Goal: Information Seeking & Learning: Learn about a topic

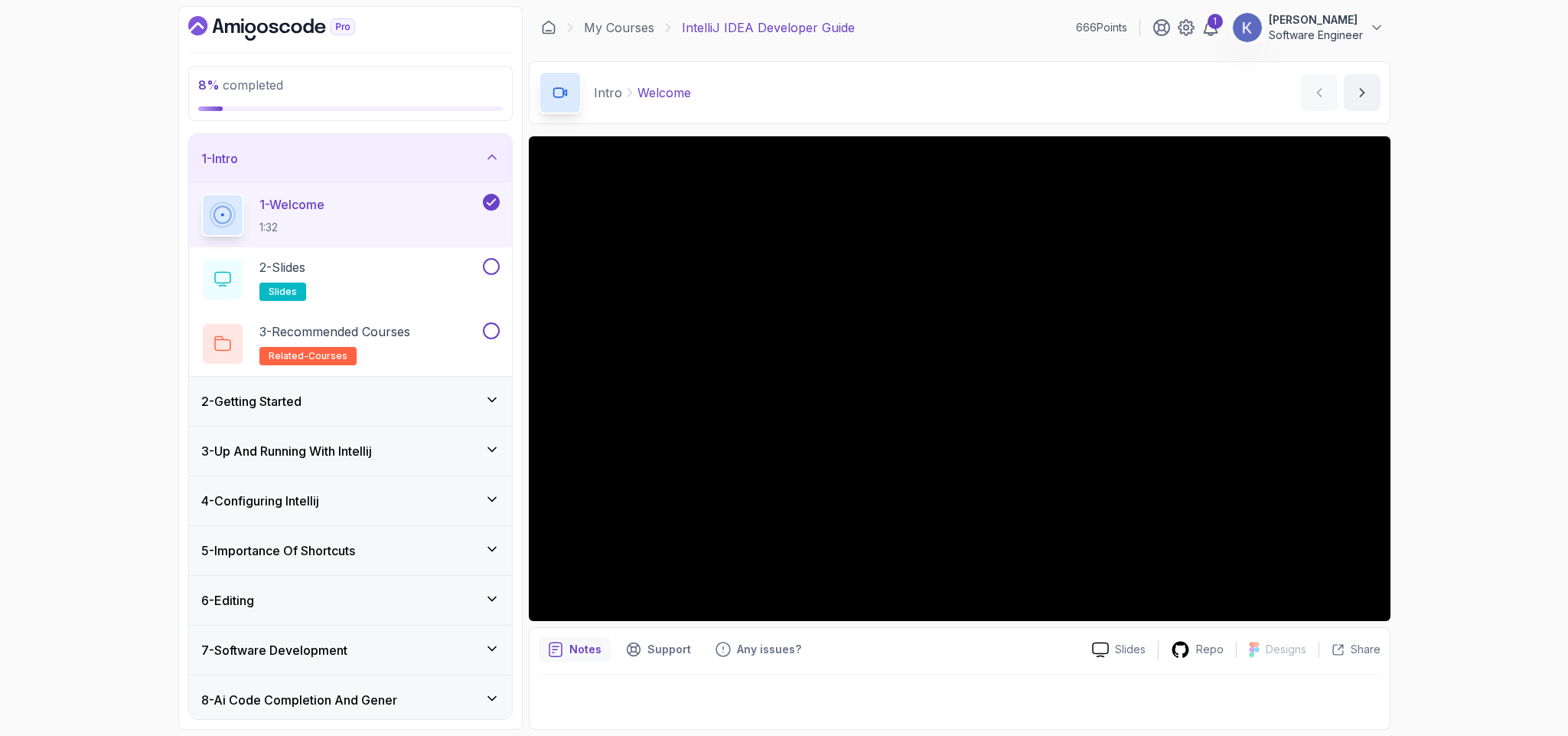
click at [371, 455] on h3 "3 - Up And Running With Intellij" at bounding box center [287, 450] width 170 height 18
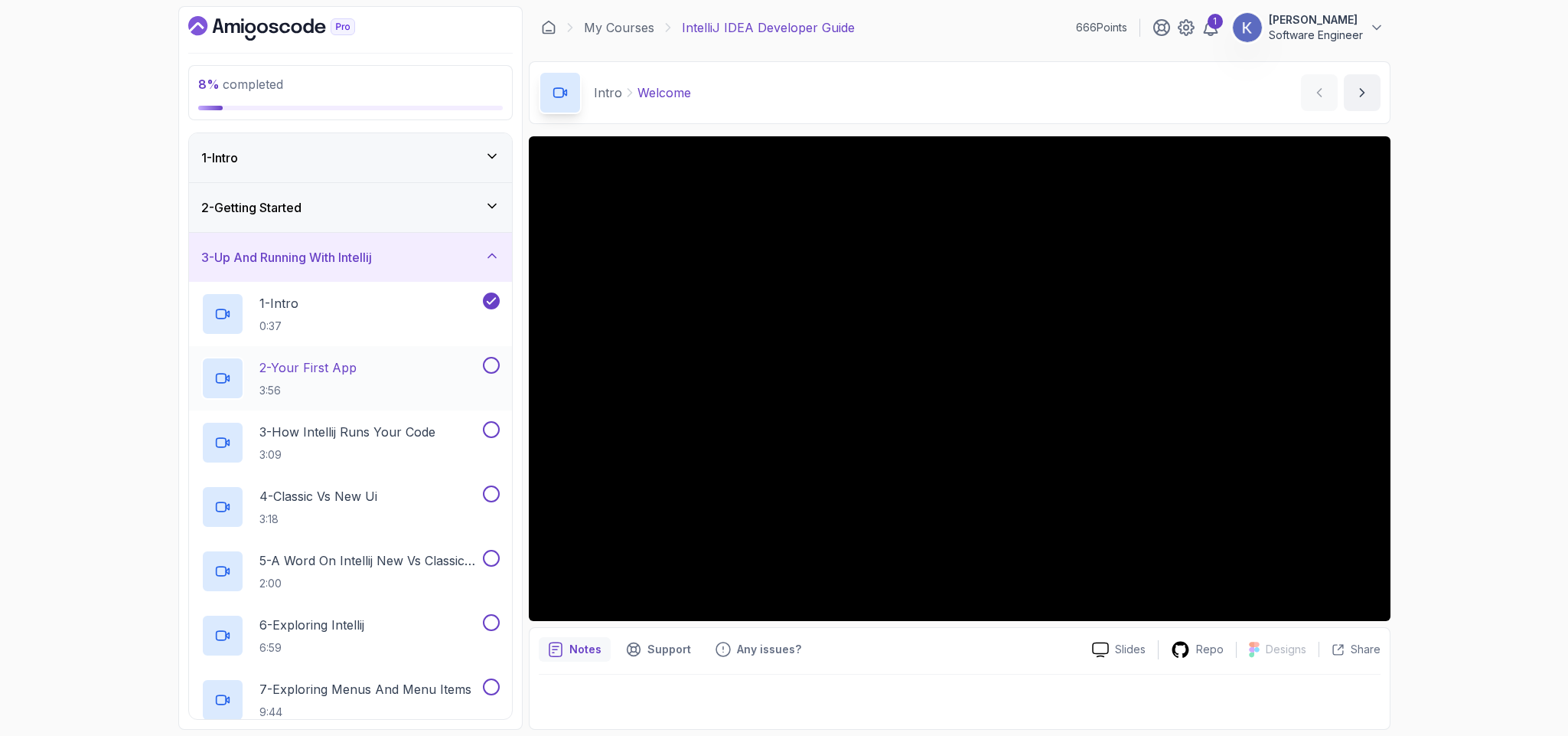
click at [352, 365] on p "2 - Your First App" at bounding box center [308, 367] width 97 height 18
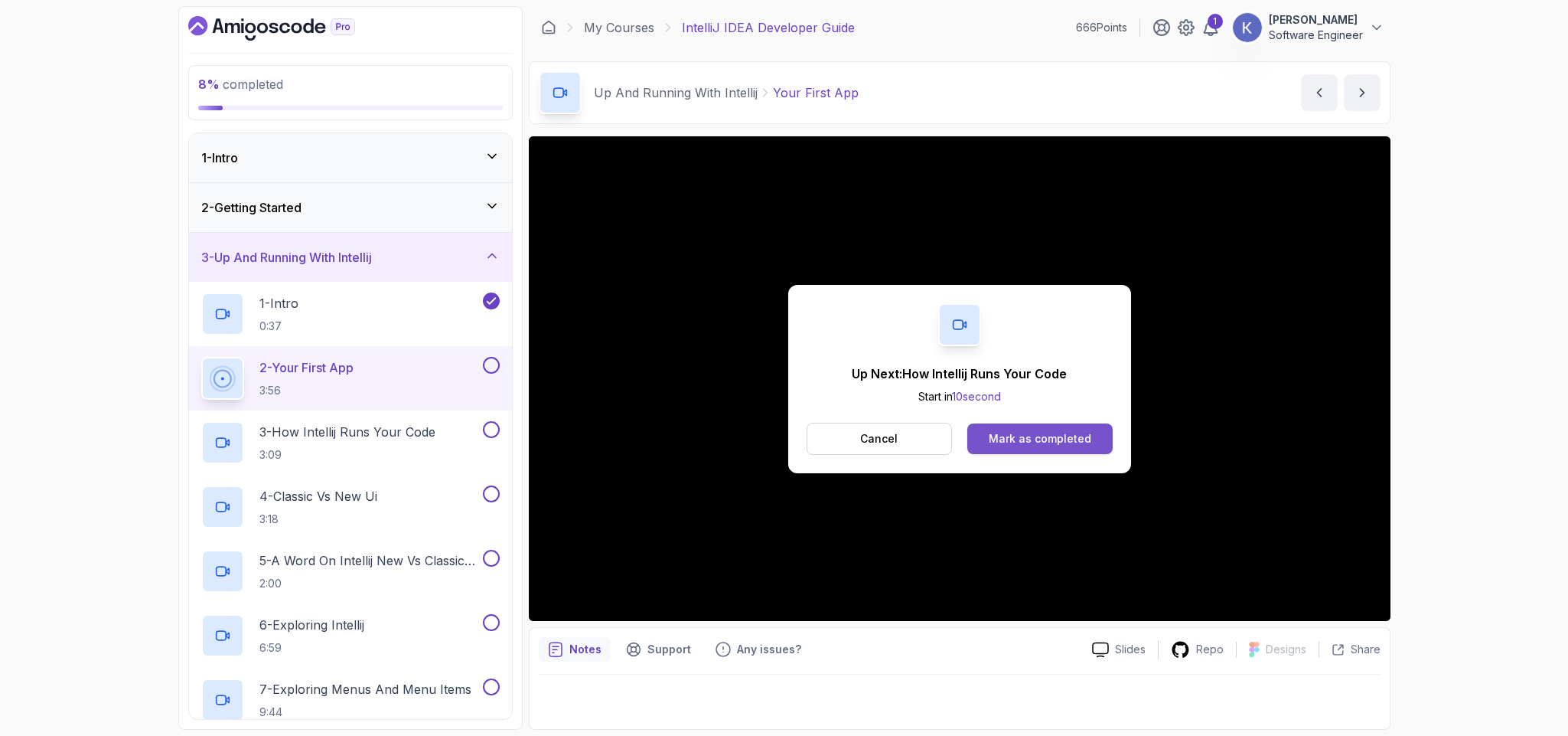
click at [1061, 425] on button "Mark as completed" at bounding box center [1040, 438] width 145 height 30
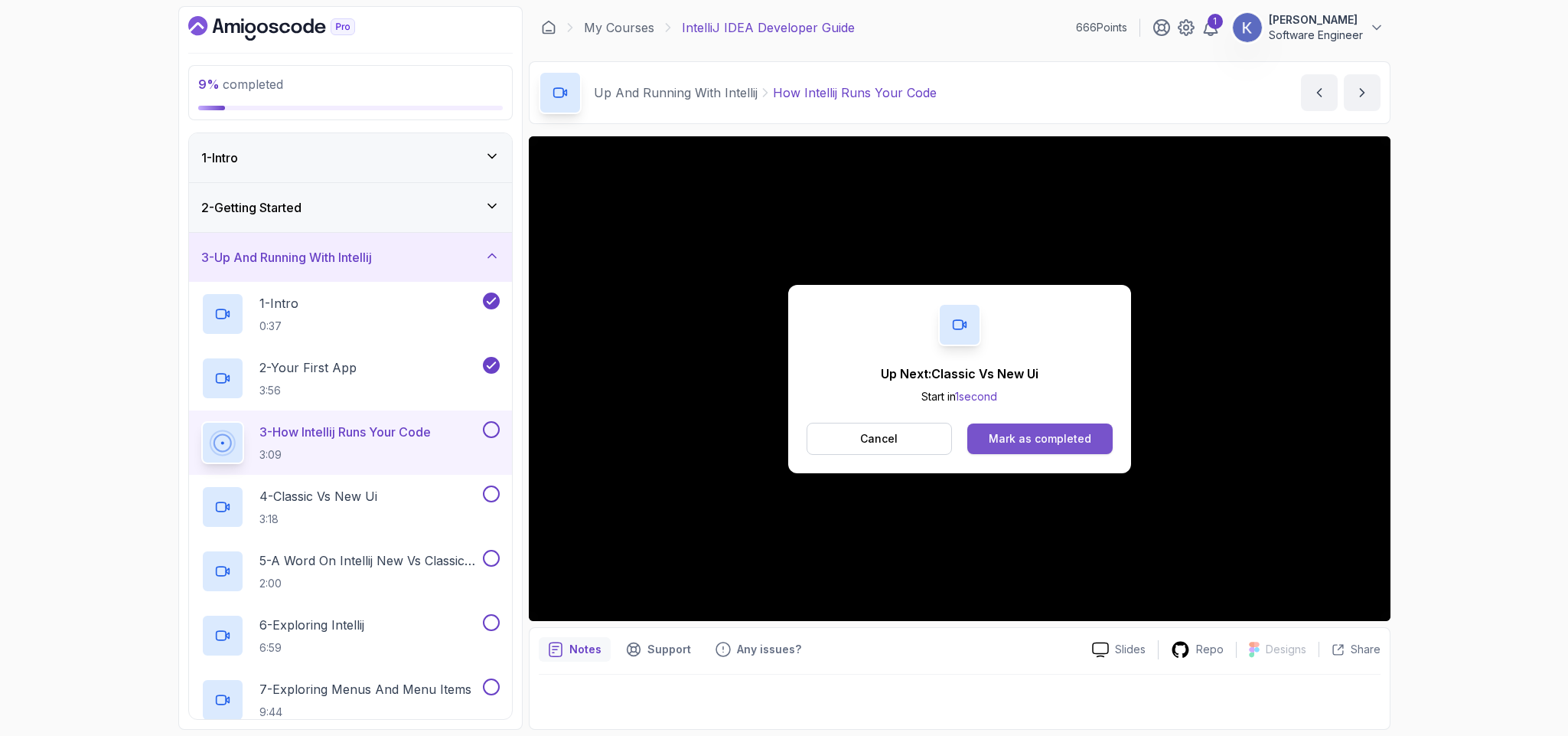
click at [1041, 435] on div "Mark as completed" at bounding box center [1040, 438] width 103 height 16
